Goal: Transaction & Acquisition: Purchase product/service

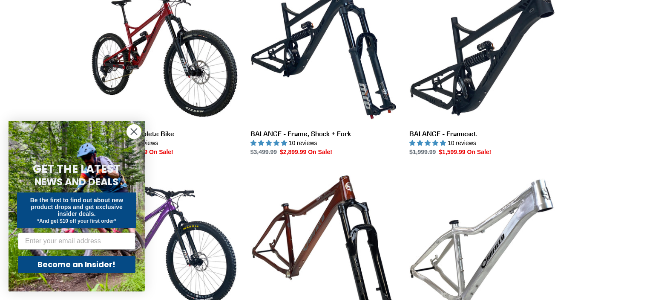
scroll to position [510, 0]
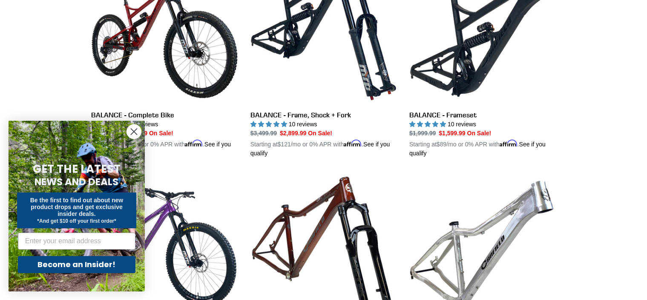
click at [133, 131] on icon "Close dialog" at bounding box center [134, 132] width 6 height 6
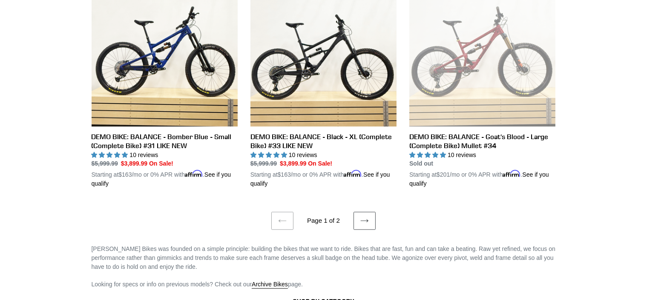
scroll to position [1774, 0]
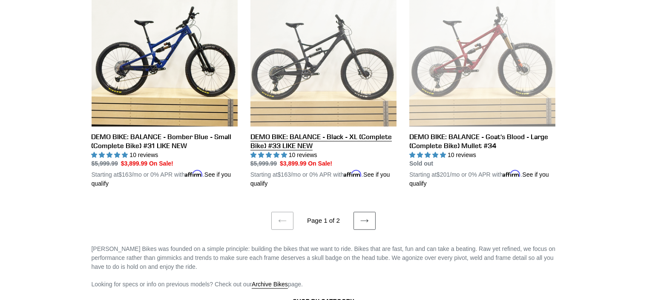
click at [270, 45] on link "DEMO BIKE: BALANCE - Black - XL (Complete Bike) #33 LIKE NEW" at bounding box center [324, 84] width 146 height 208
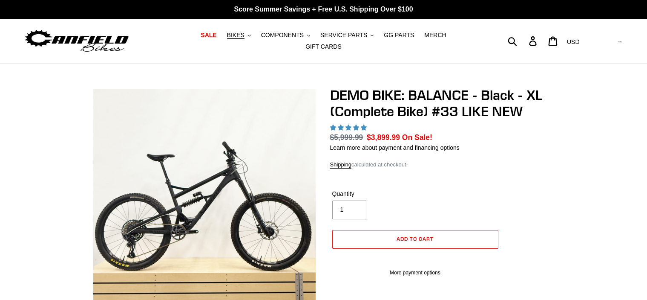
select select "highest-rating"
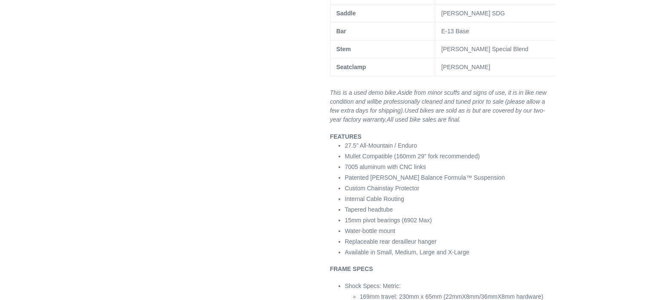
scroll to position [693, 0]
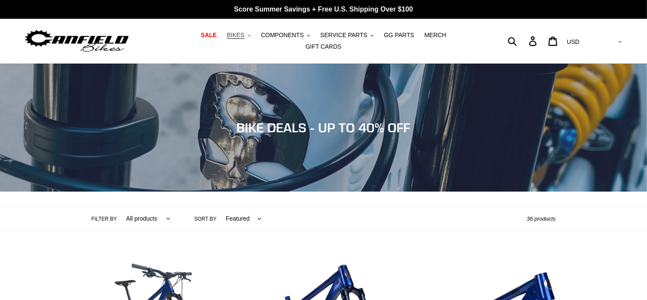
click at [228, 35] on span "BIKES" at bounding box center [235, 35] width 17 height 7
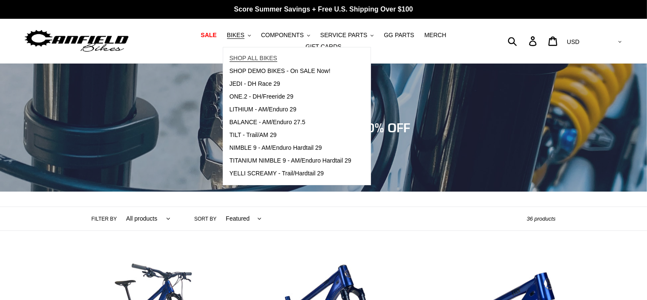
click at [244, 61] on span "SHOP ALL BIKES" at bounding box center [254, 58] width 48 height 7
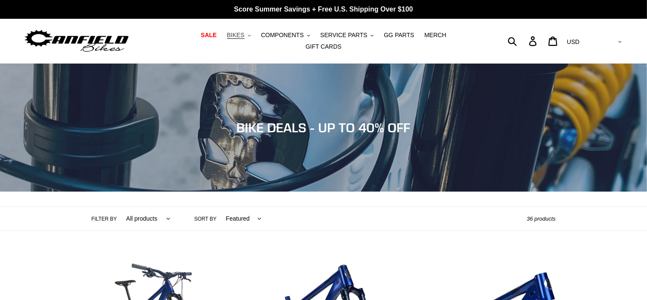
click at [228, 39] on span "BIKES" at bounding box center [235, 35] width 17 height 7
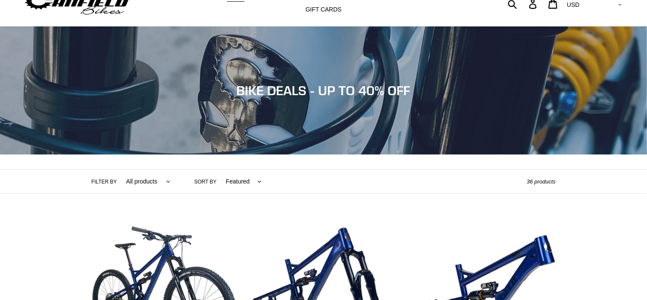
scroll to position [37, 0]
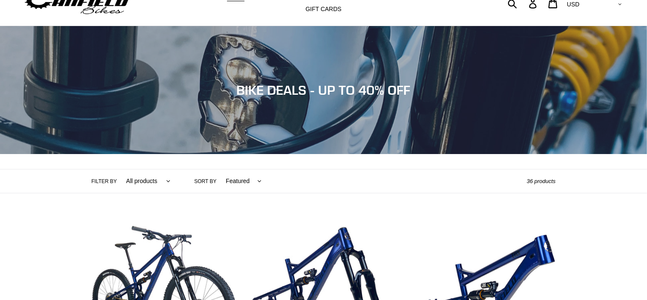
click at [258, 176] on div "Filter by All products 275 29er balance BFCM23 BFCM24 CBF DEMO BIKE Downhill En…" at bounding box center [309, 180] width 435 height 23
click at [250, 175] on select "Featured Best selling Alphabetically, A-Z Alphabetically, Z-A Price, low to hig…" at bounding box center [241, 180] width 47 height 23
select select "price-ascending"
click at [218, 169] on select "Featured Best selling Alphabetically, A-Z Alphabetically, Z-A Price, low to hig…" at bounding box center [241, 180] width 47 height 23
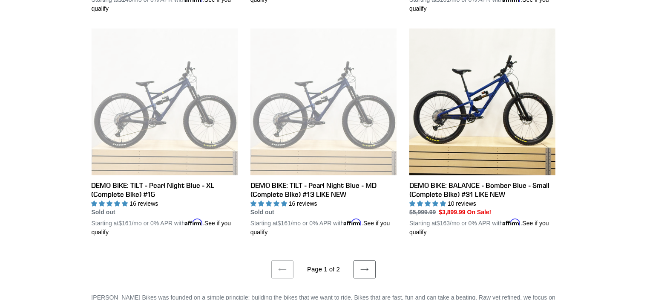
scroll to position [1776, 0]
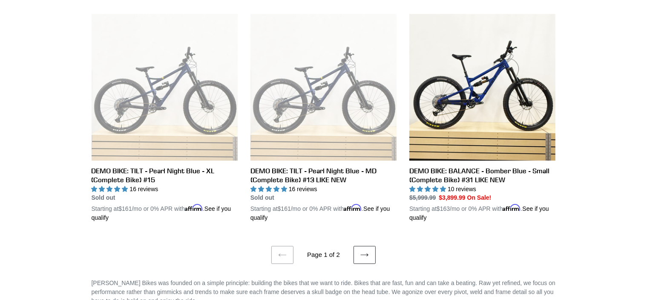
click at [363, 253] on icon at bounding box center [364, 254] width 8 height 3
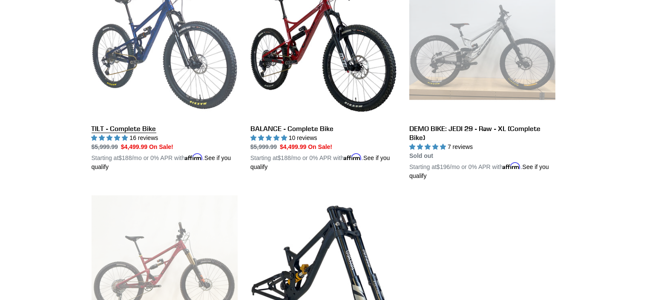
scroll to position [506, 0]
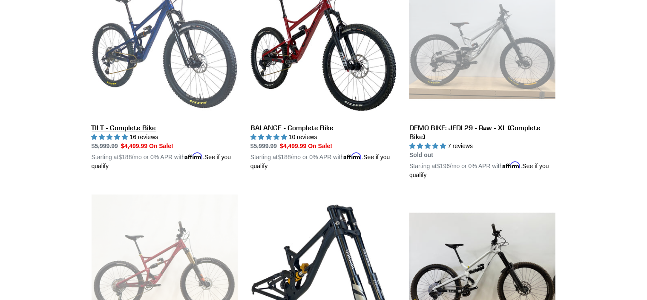
click at [152, 44] on link "TILT - Complete Bike" at bounding box center [165, 70] width 146 height 199
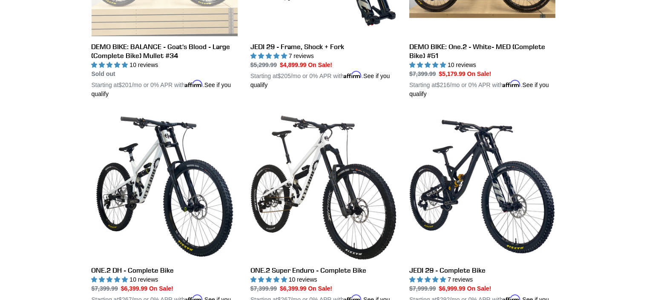
scroll to position [810, 0]
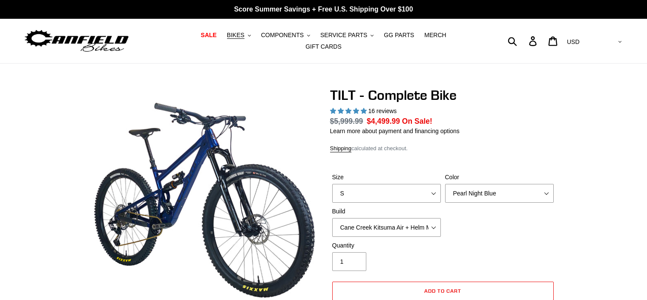
select select "highest-rating"
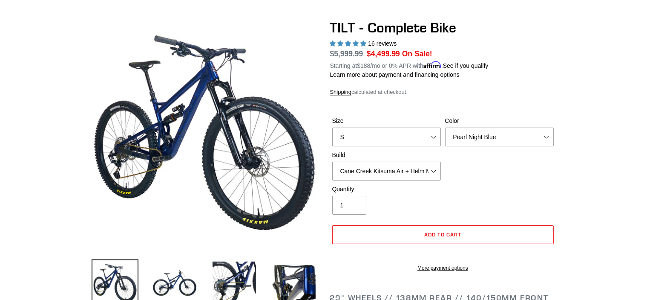
scroll to position [68, 0]
click at [470, 127] on select "Pearl Night Blue Stealth Silver Raw" at bounding box center [499, 136] width 109 height 19
click at [445, 127] on select "Pearl Night Blue Stealth Silver Raw" at bounding box center [499, 136] width 109 height 19
click at [499, 116] on label "Color" at bounding box center [499, 120] width 109 height 9
click at [499, 127] on select "Pearl Night Blue Stealth Silver Raw" at bounding box center [499, 136] width 109 height 19
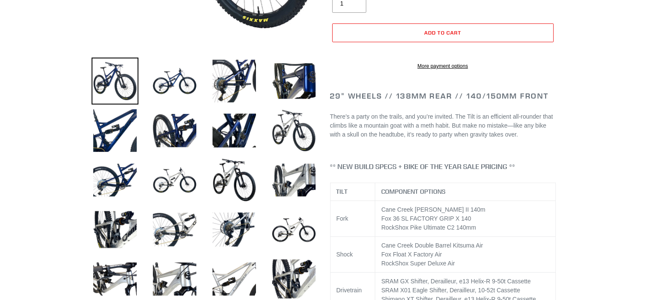
scroll to position [269, 0]
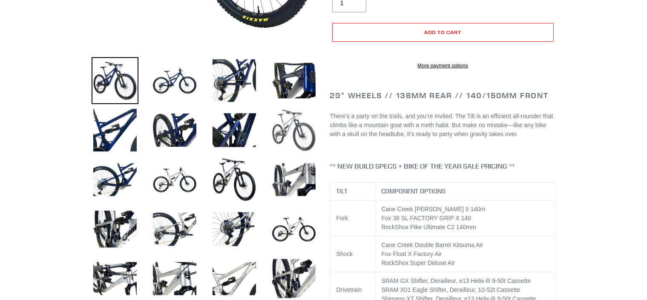
click at [297, 130] on img at bounding box center [294, 130] width 47 height 47
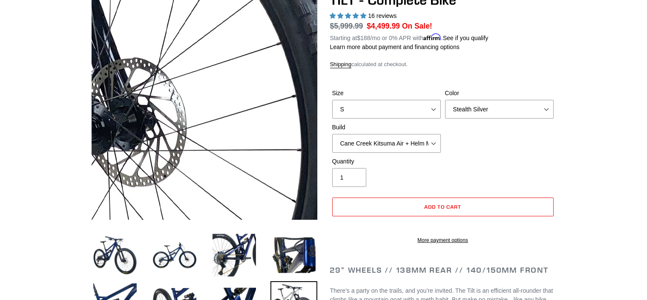
scroll to position [84, 0]
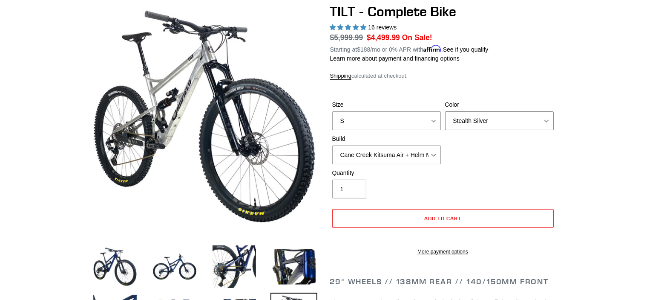
click at [525, 115] on select "Pearl Night Blue Stealth Silver Raw" at bounding box center [499, 120] width 109 height 19
select select "Raw"
click at [445, 111] on select "Pearl Night Blue Stealth Silver Raw" at bounding box center [499, 120] width 109 height 19
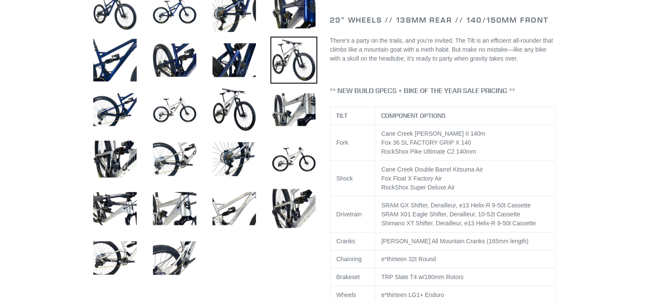
scroll to position [337, 0]
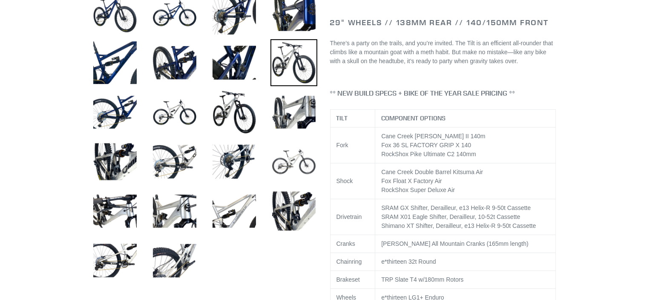
click at [278, 155] on img at bounding box center [294, 161] width 47 height 47
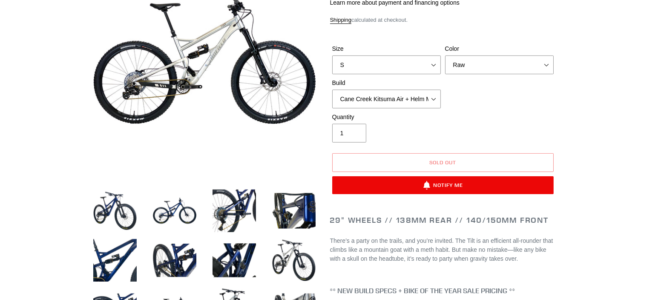
scroll to position [145, 0]
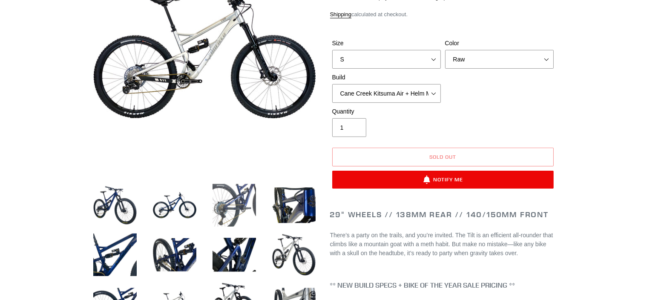
click at [229, 203] on img at bounding box center [234, 205] width 47 height 47
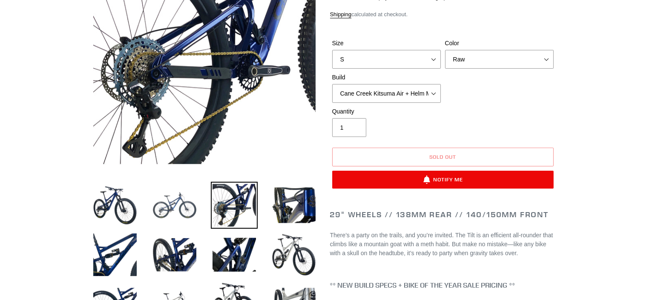
click at [182, 202] on img at bounding box center [174, 205] width 47 height 47
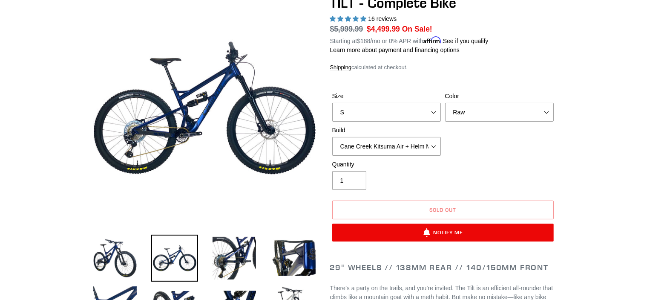
scroll to position [92, 0]
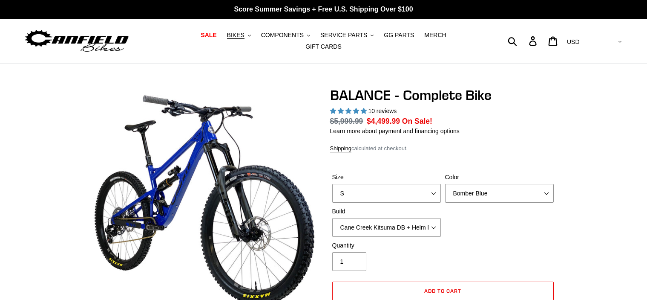
select select "highest-rating"
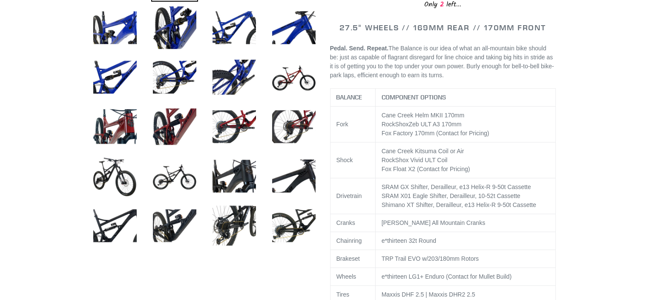
scroll to position [372, 0]
click at [228, 179] on img at bounding box center [234, 176] width 47 height 47
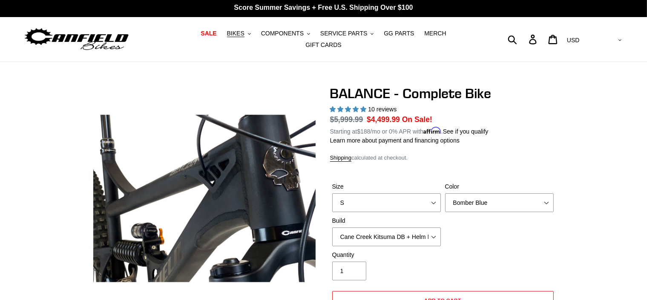
scroll to position [0, 0]
